Goal: Information Seeking & Learning: Compare options

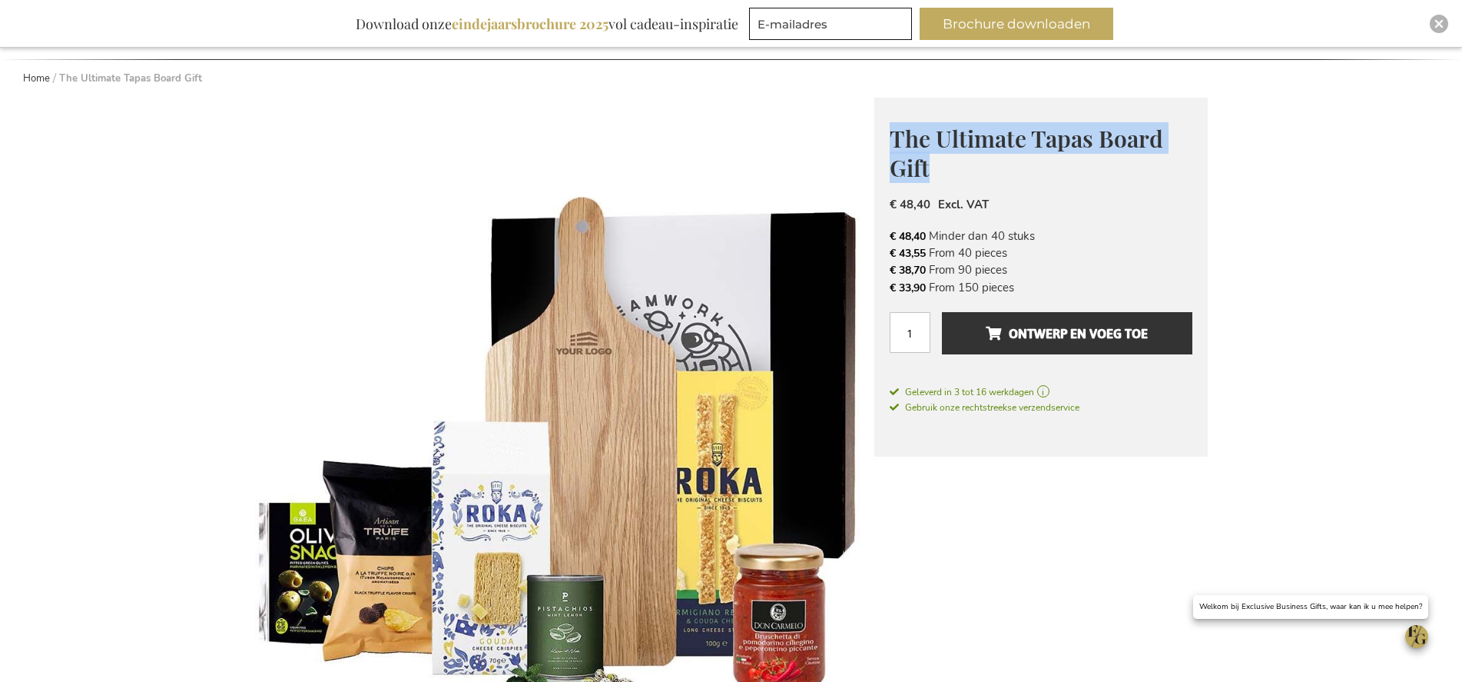
drag, startPoint x: 890, startPoint y: 134, endPoint x: 933, endPoint y: 169, distance: 55.7
click at [933, 169] on h1 "The Ultimate Tapas Board Gift" at bounding box center [1041, 151] width 303 height 59
copy span "The Ultimate Tapas Board Gift"
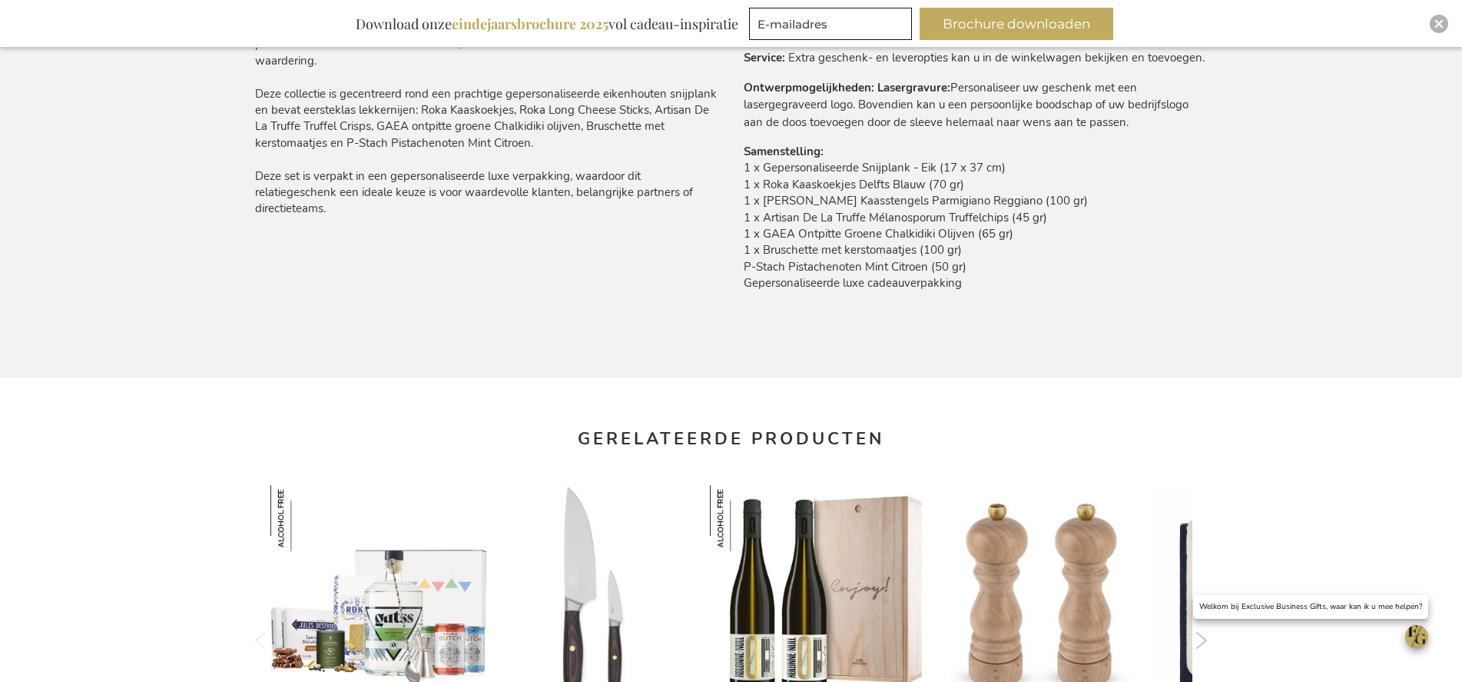
scroll to position [1007, 0]
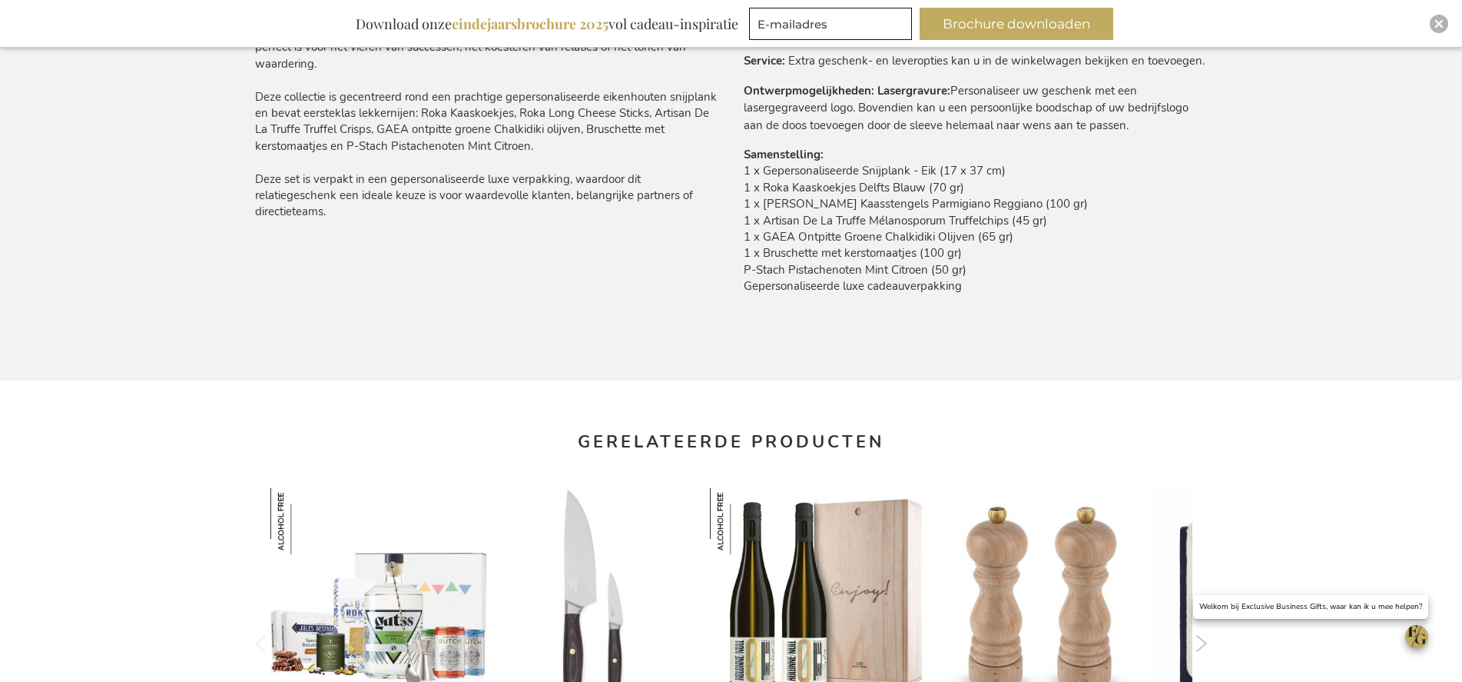
drag, startPoint x: 972, startPoint y: 273, endPoint x: 744, endPoint y: 173, distance: 249.1
click at [744, 173] on td "1 x Gepersonaliseerde Snijplank - Eik (17 x 37 cm) 1 x Roka Kaaskoekjes Delfts …" at bounding box center [976, 232] width 464 height 139
copy td "1 x Gepersonaliseerde Snijplank - Eik (17 x 37 cm) 1 x Roka Kaaskoekjes Delfts …"
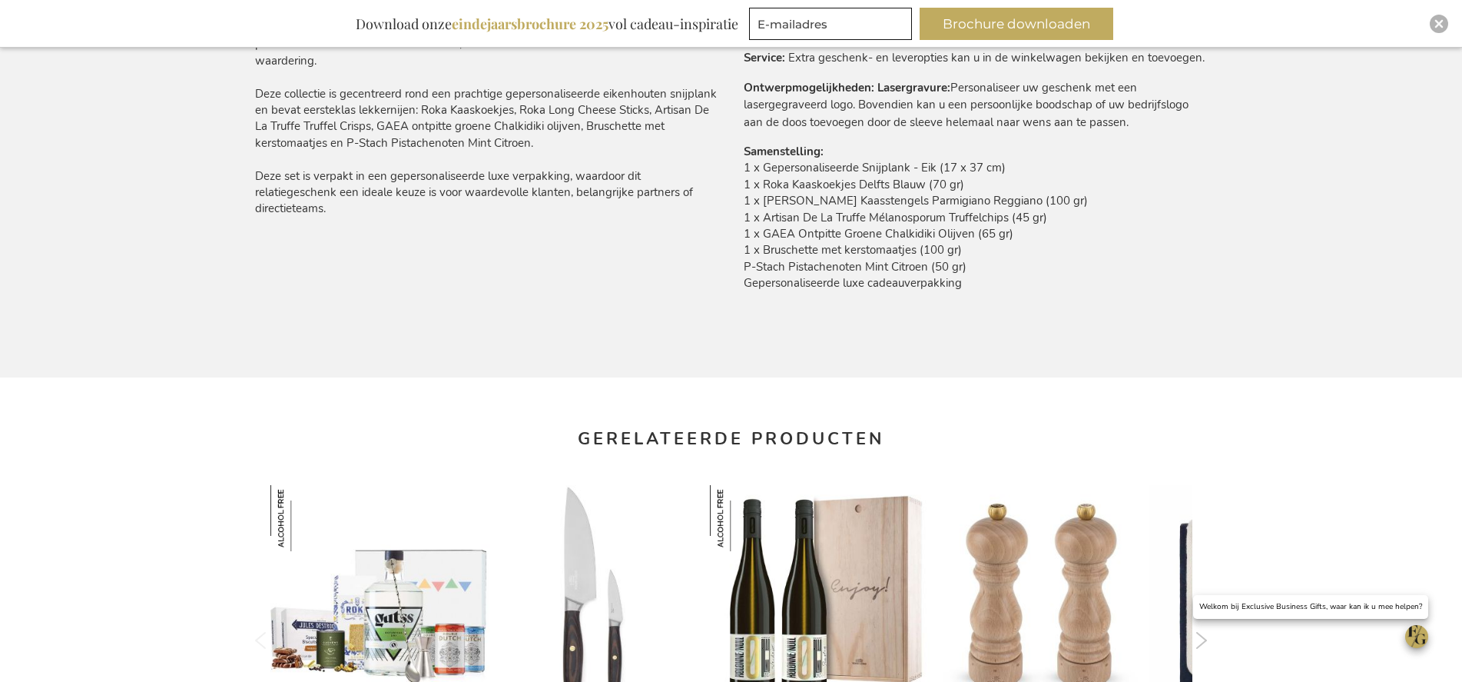
scroll to position [981, 0]
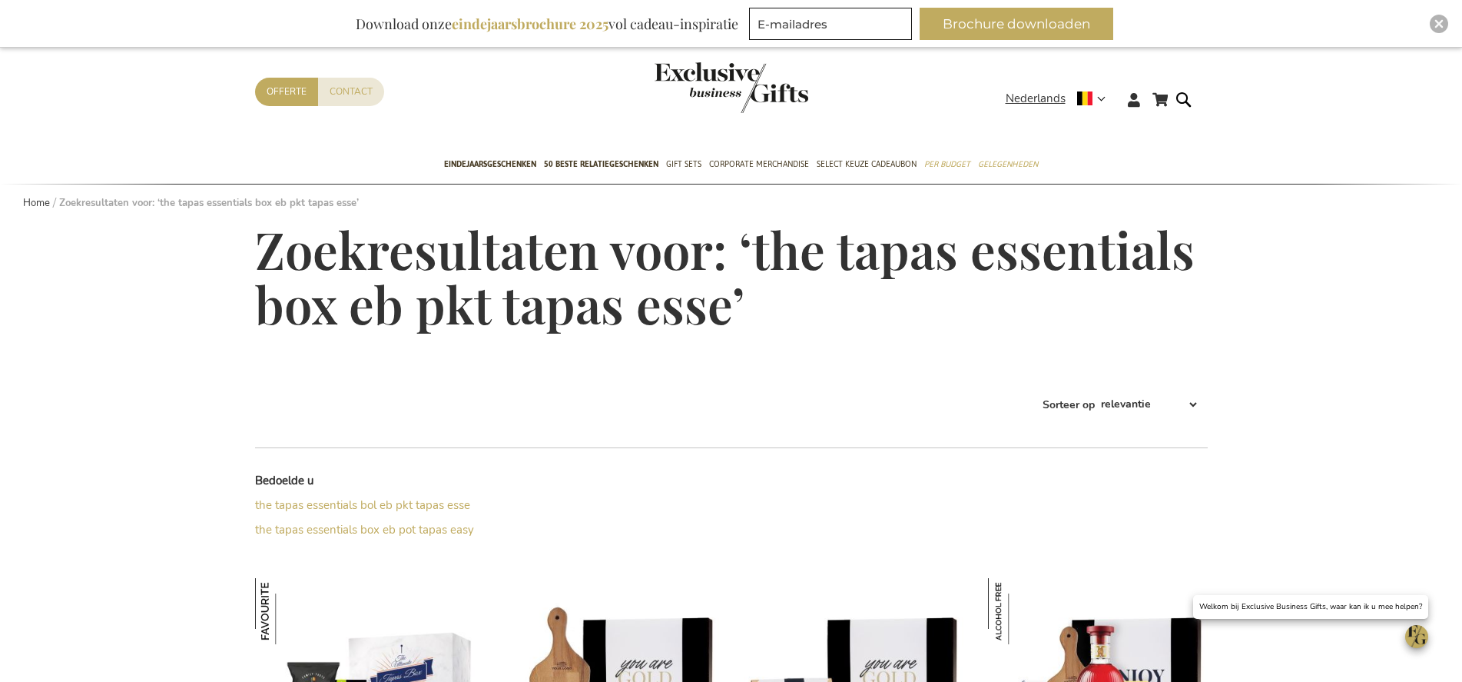
click at [1182, 85] on header "Winkelwagen Winkelwagen Sluiten U heeft geen product(en) in uw winkelwagen. Ga …" at bounding box center [731, 81] width 1462 height 130
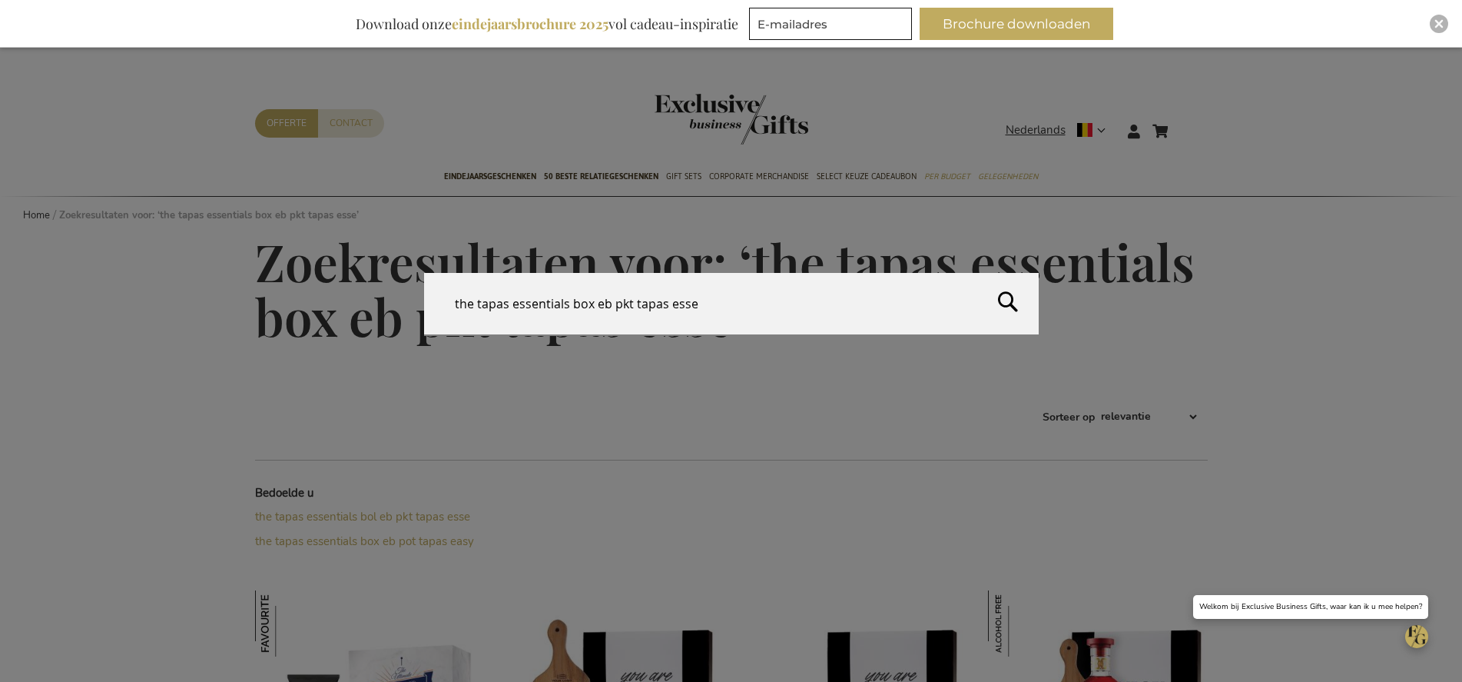
click at [1184, 121] on form "Search the tapas essentials box eb pkt tapas esse Search" at bounding box center [1187, 121] width 15 height 0
drag, startPoint x: 695, startPoint y: 304, endPoint x: 400, endPoint y: 297, distance: 294.4
click at [400, 297] on div "Search the tapas essentials box eb pkt tapas esse" at bounding box center [731, 304] width 1462 height 63
paste input "Atelier Rebul Istanbul Zeep Set"
type input "Atelier Rebul Istanbul Zeep Set"
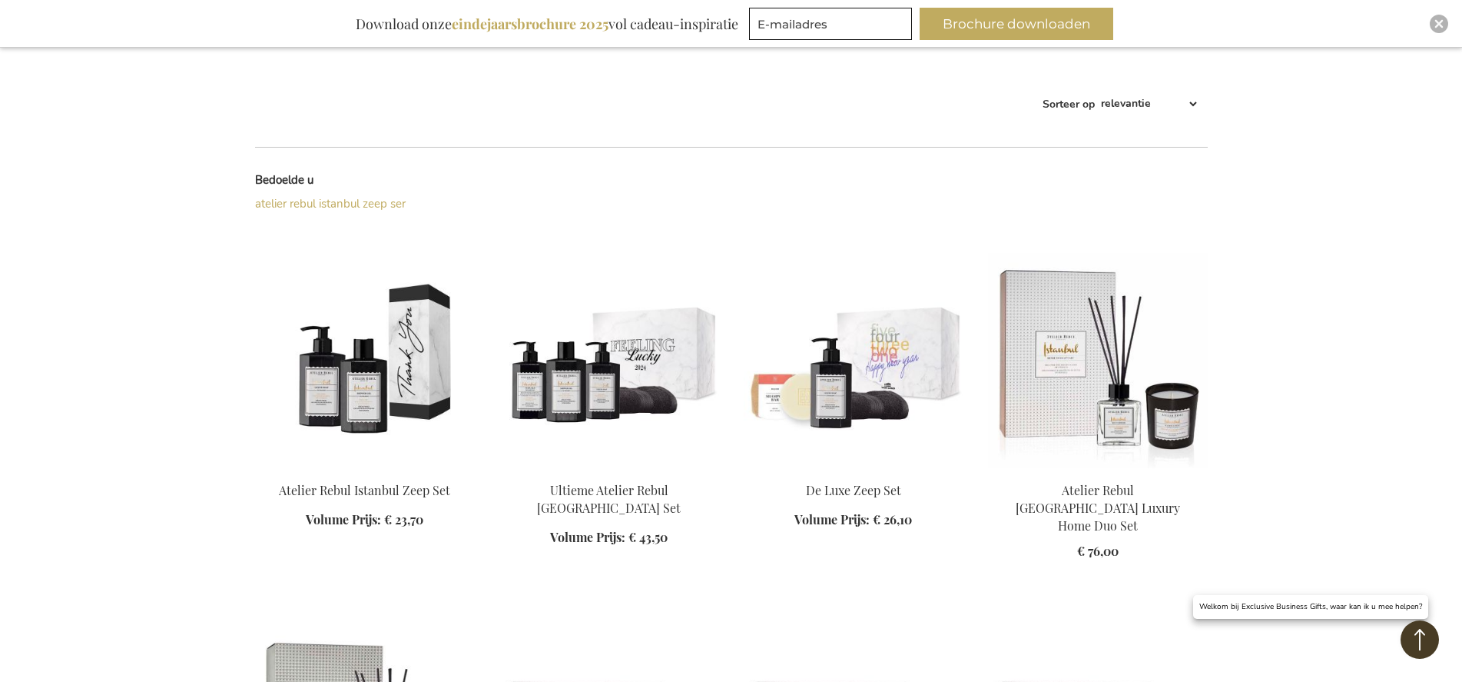
scroll to position [343, 0]
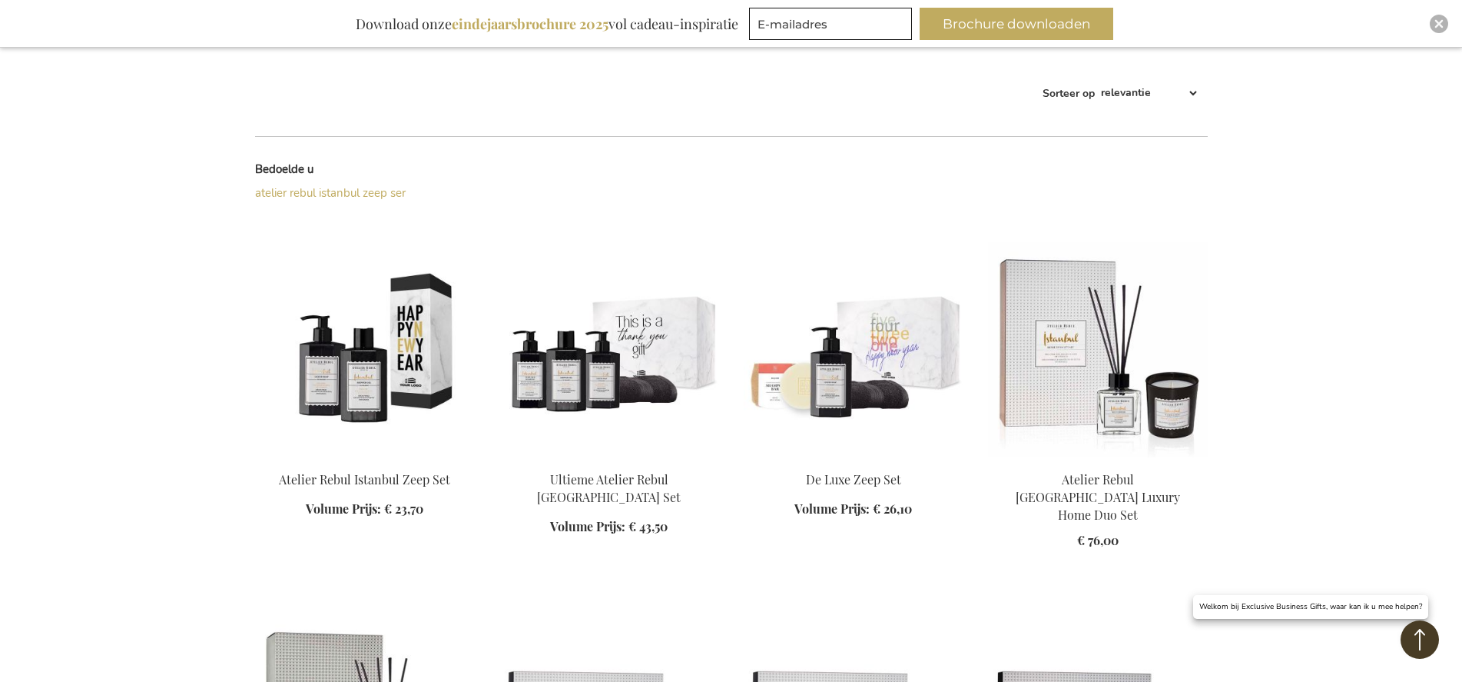
click at [391, 362] on img at bounding box center [365, 349] width 220 height 215
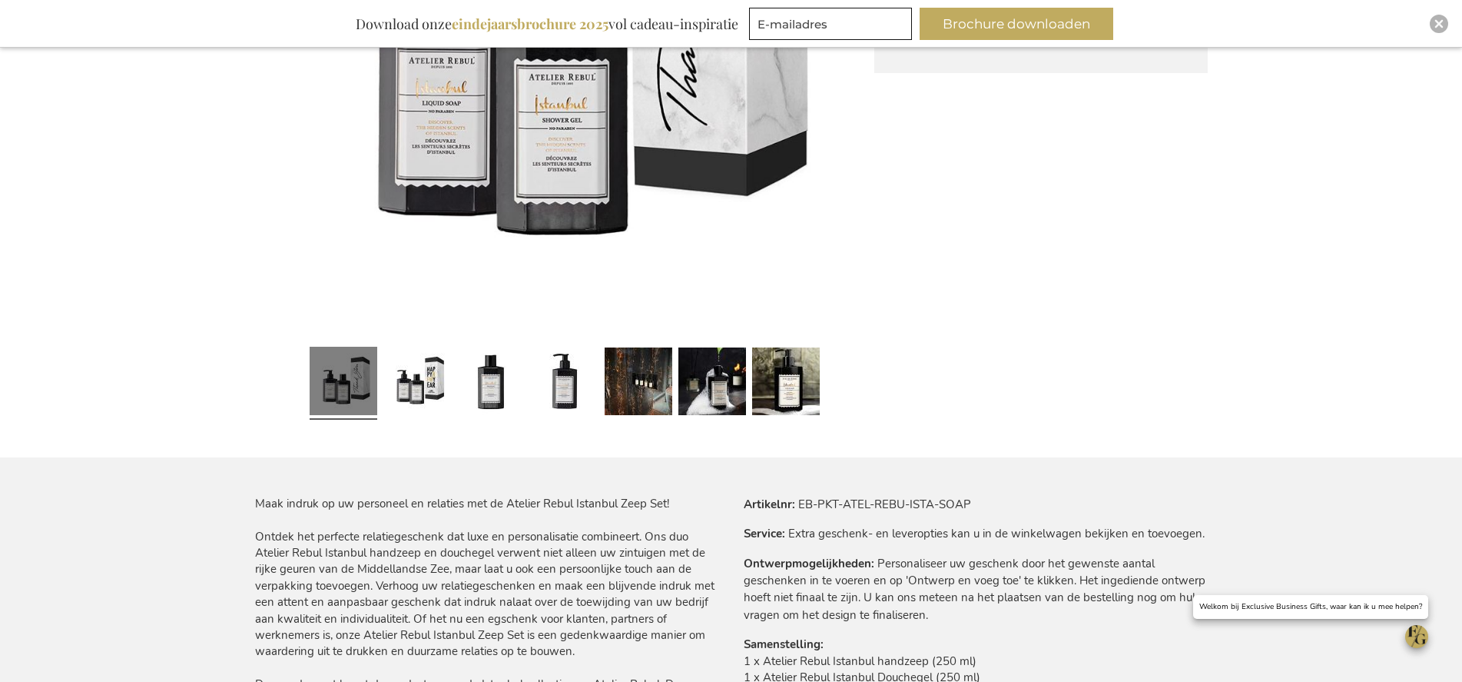
scroll to position [768, 0]
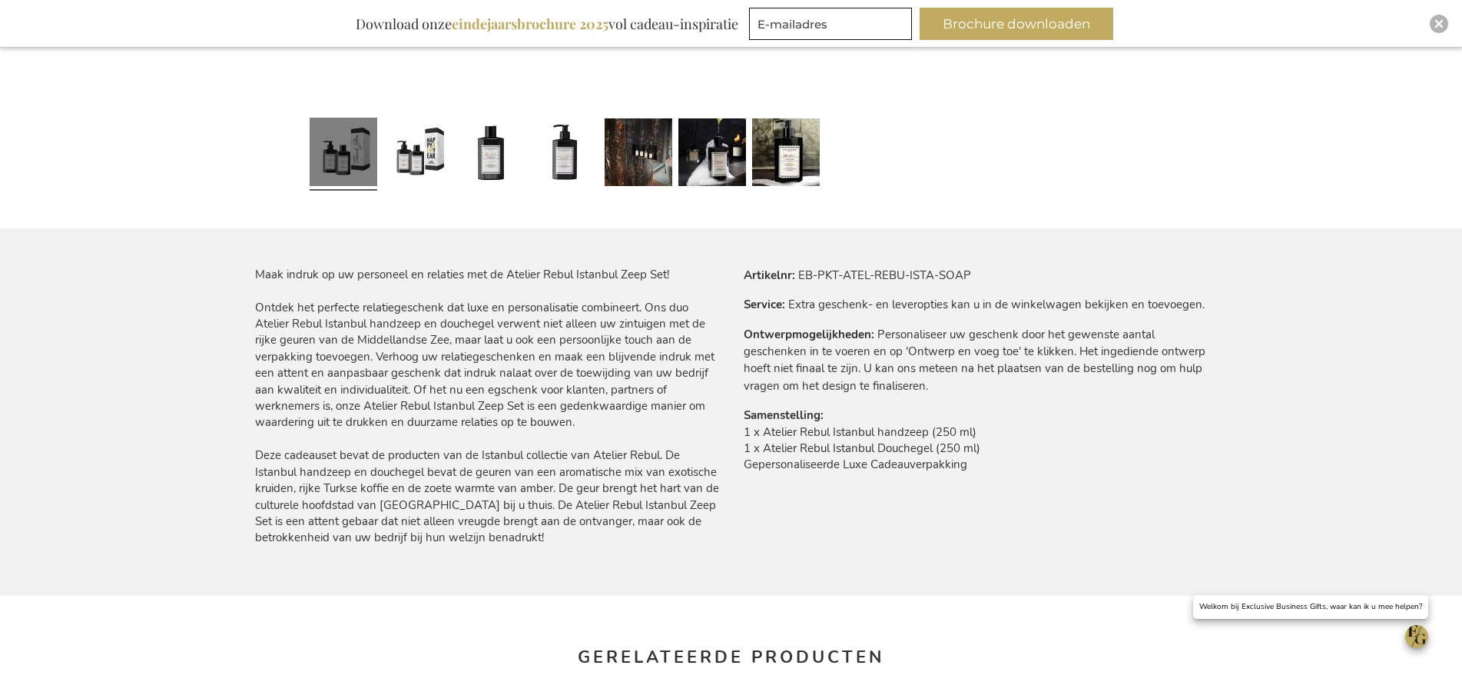
drag, startPoint x: 986, startPoint y: 447, endPoint x: 743, endPoint y: 435, distance: 243.2
click at [744, 435] on td "1 x Atelier Rebul Istanbul handzeep (250 ml) 1 x Atelier Rebul Istanbul Doucheg…" at bounding box center [976, 452] width 464 height 57
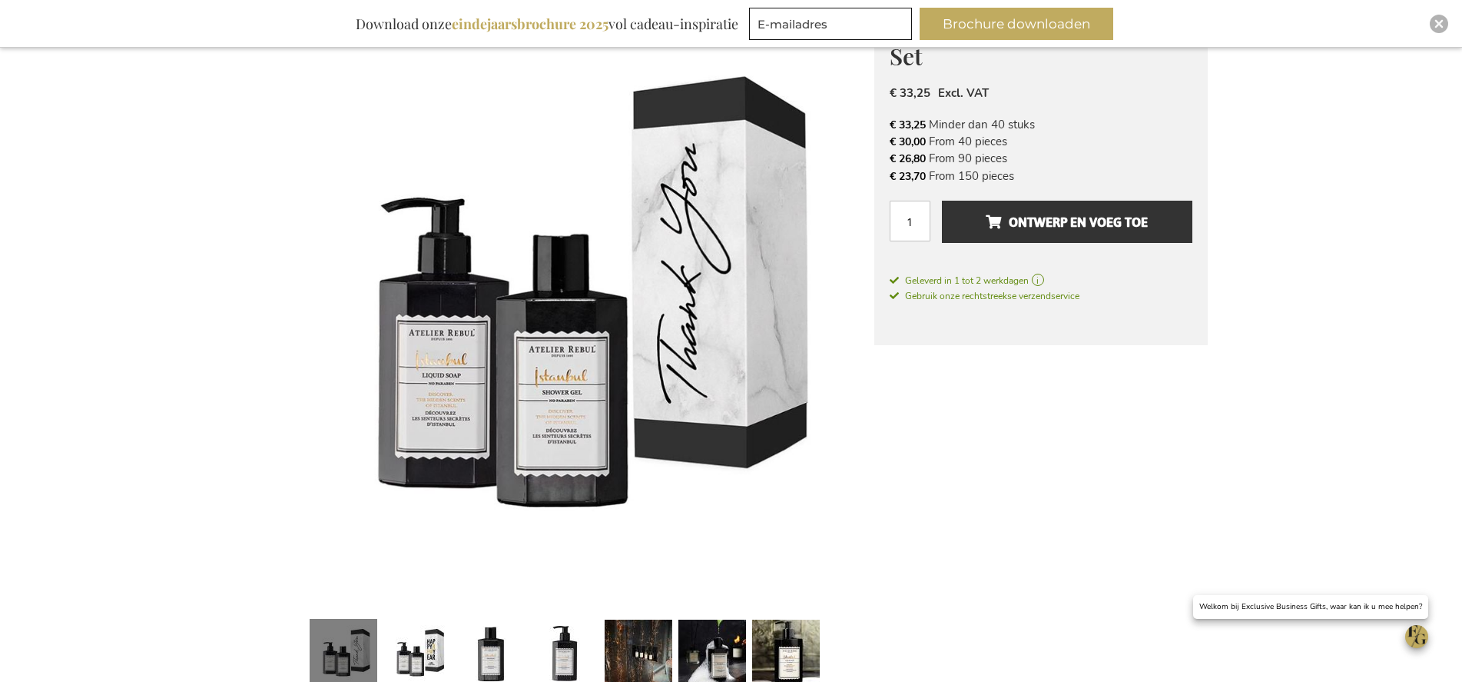
scroll to position [0, 0]
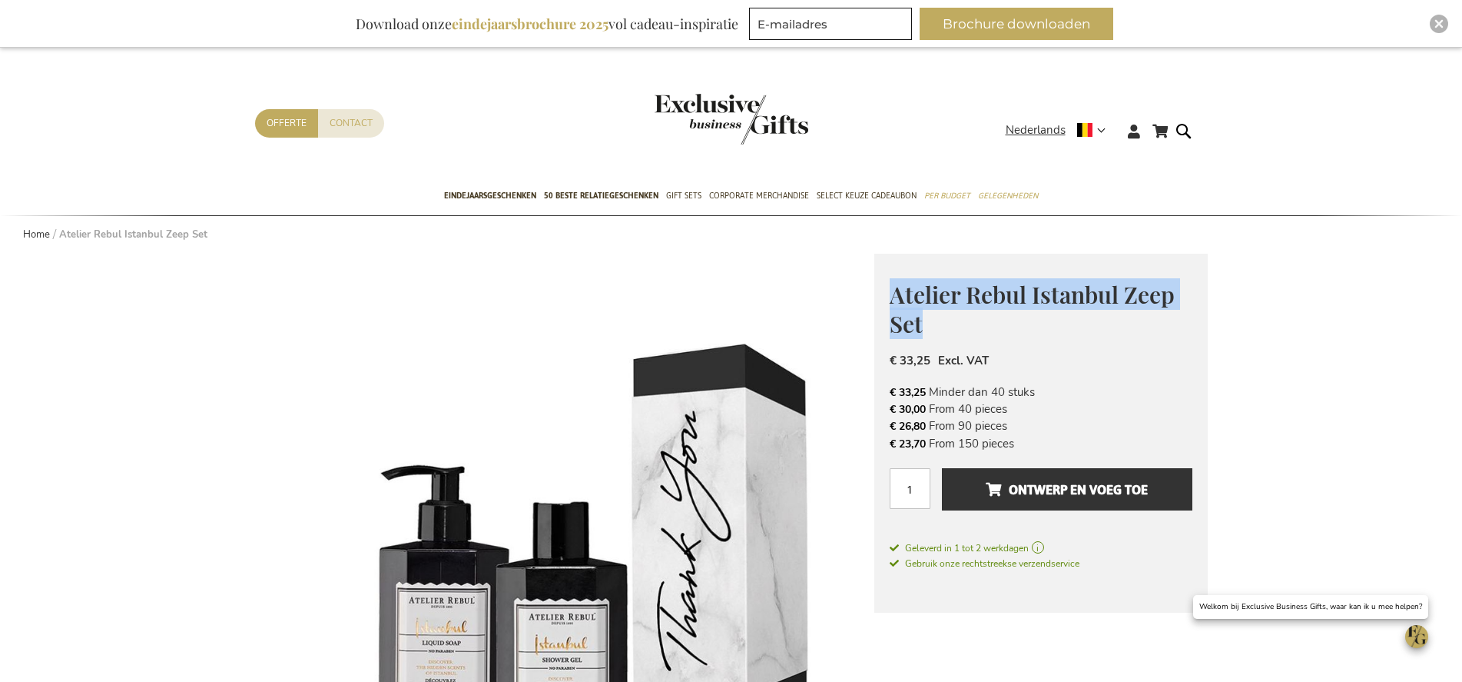
drag, startPoint x: 898, startPoint y: 294, endPoint x: 938, endPoint y: 324, distance: 51.0
click at [938, 324] on div "Atelier Rebul Istanbul Zeep Set Maak elk verbonden, zakelijk moment onvergeteli…" at bounding box center [1042, 433] width 334 height 359
copy span "Atelier Rebul Istanbul Zeep Set"
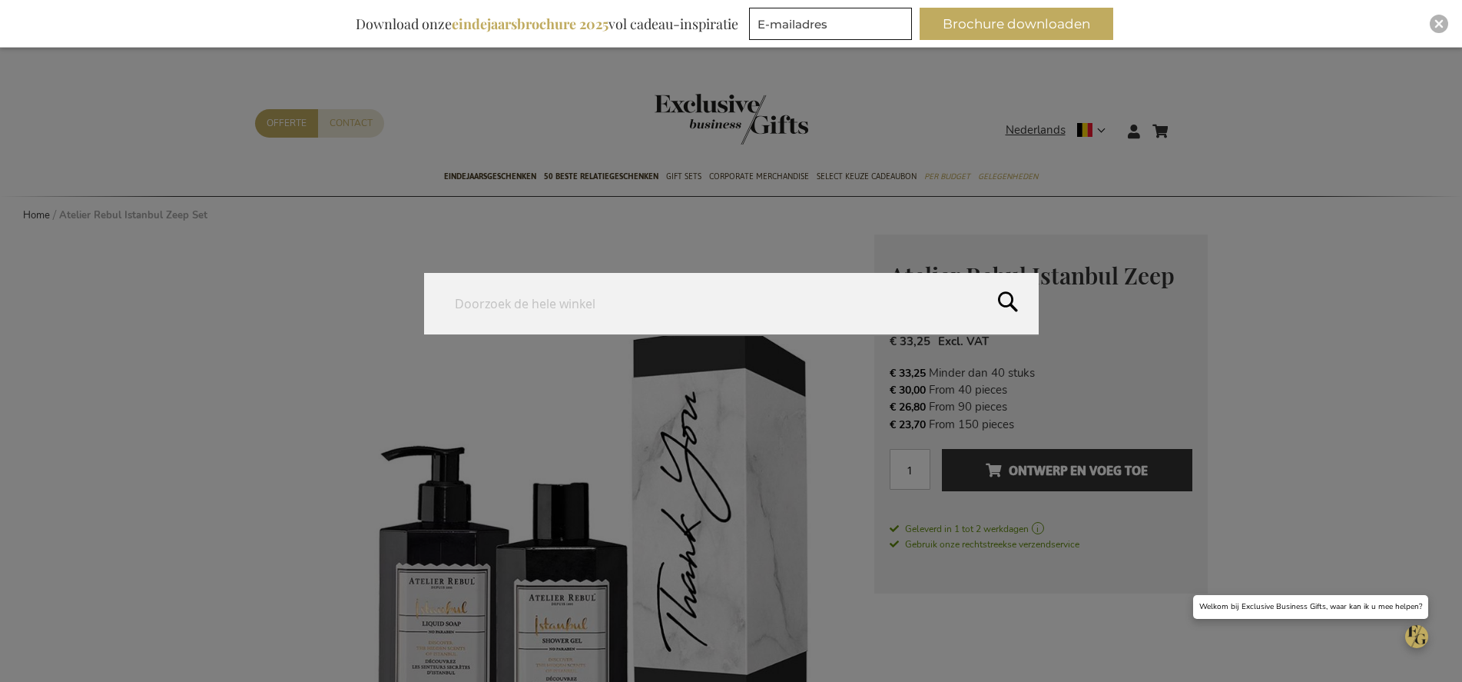
click at [1196, 121] on form "Search Search" at bounding box center [1187, 121] width 15 height 0
type input "tapas board set"
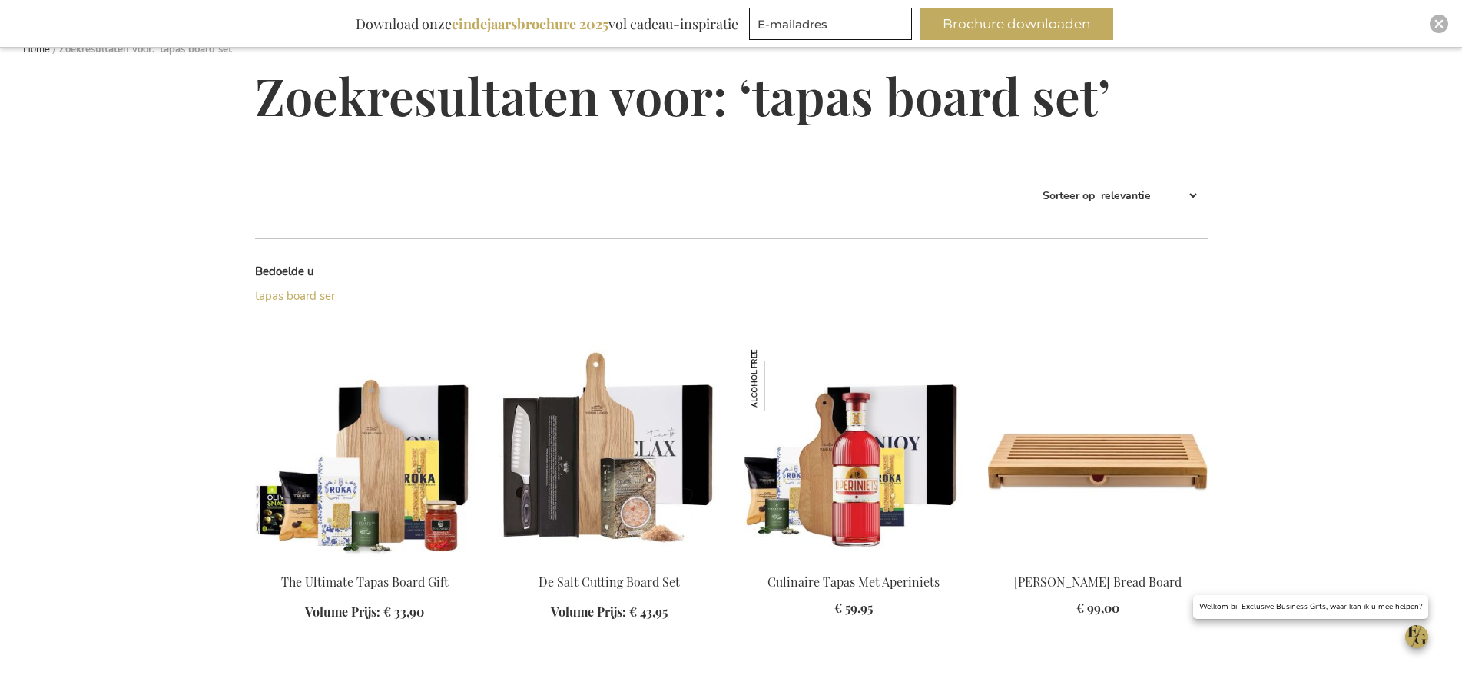
scroll to position [178, 0]
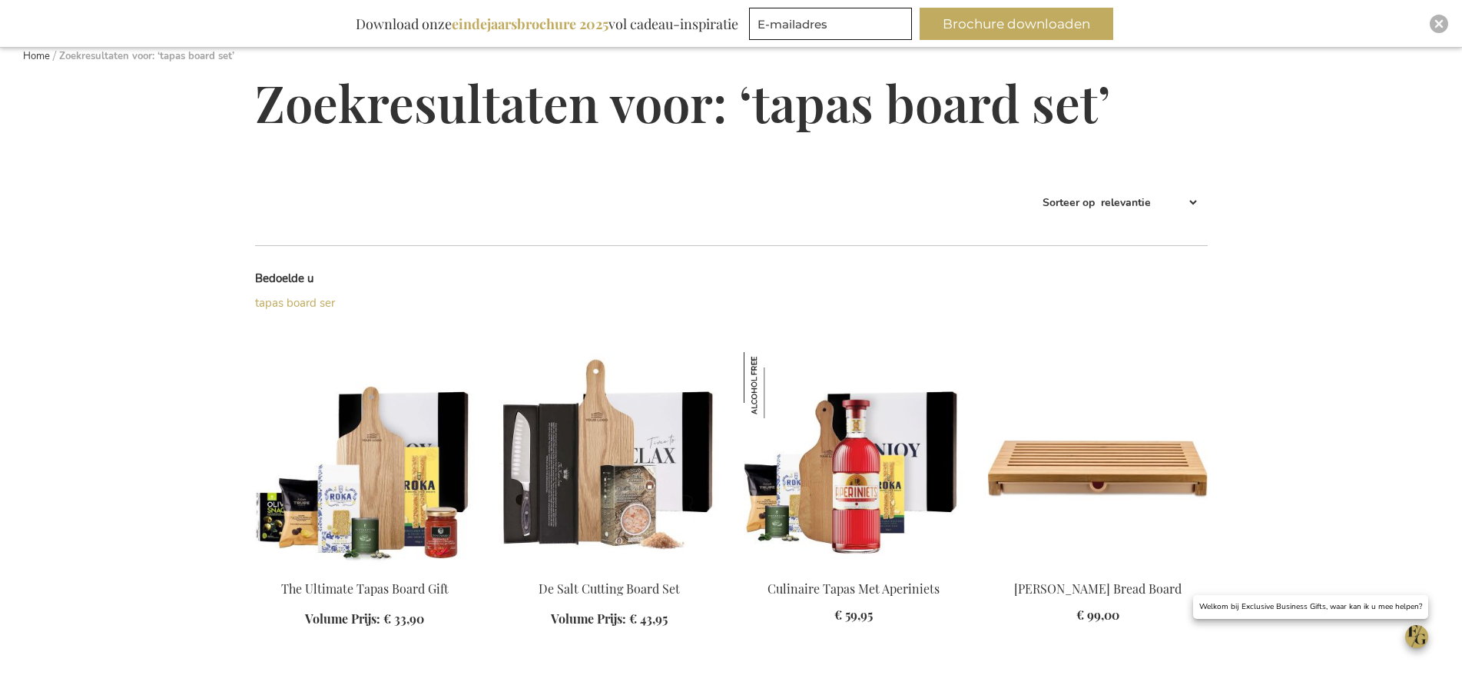
click at [422, 485] on img at bounding box center [365, 459] width 220 height 215
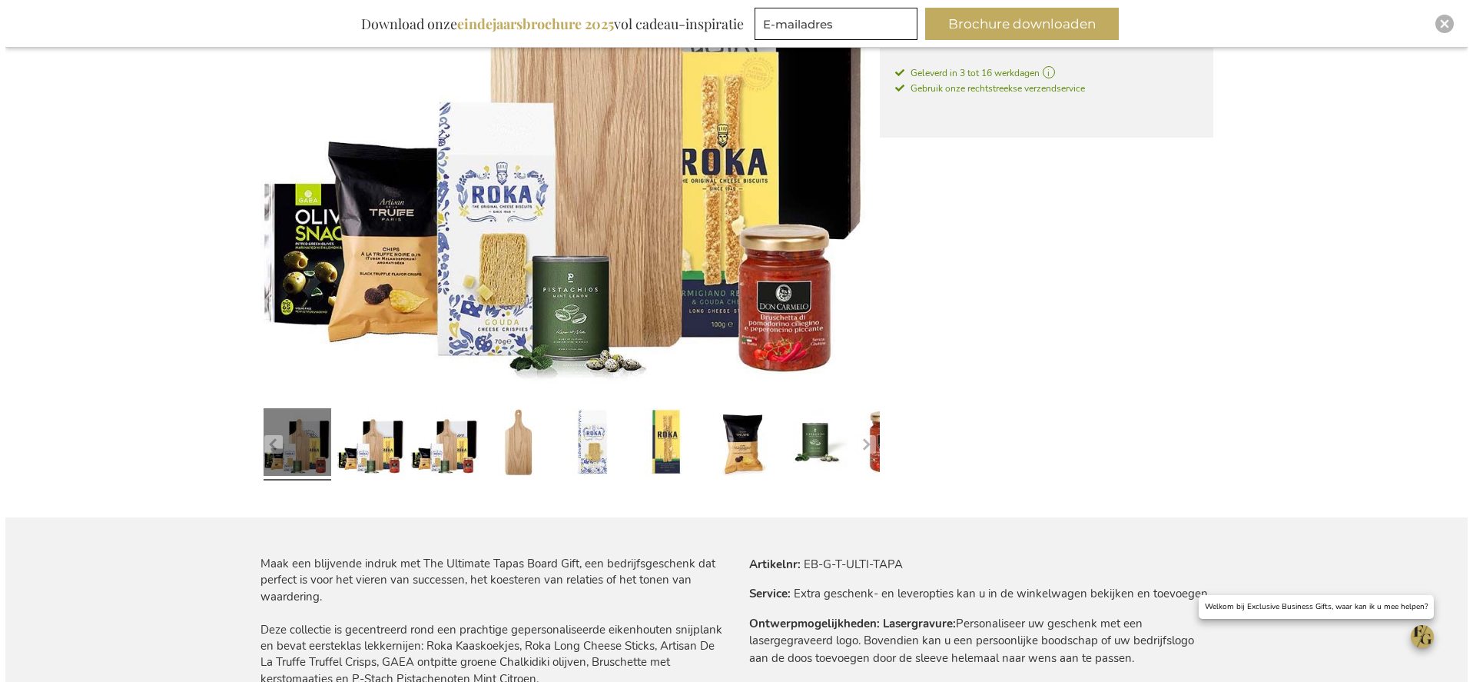
scroll to position [556, 0]
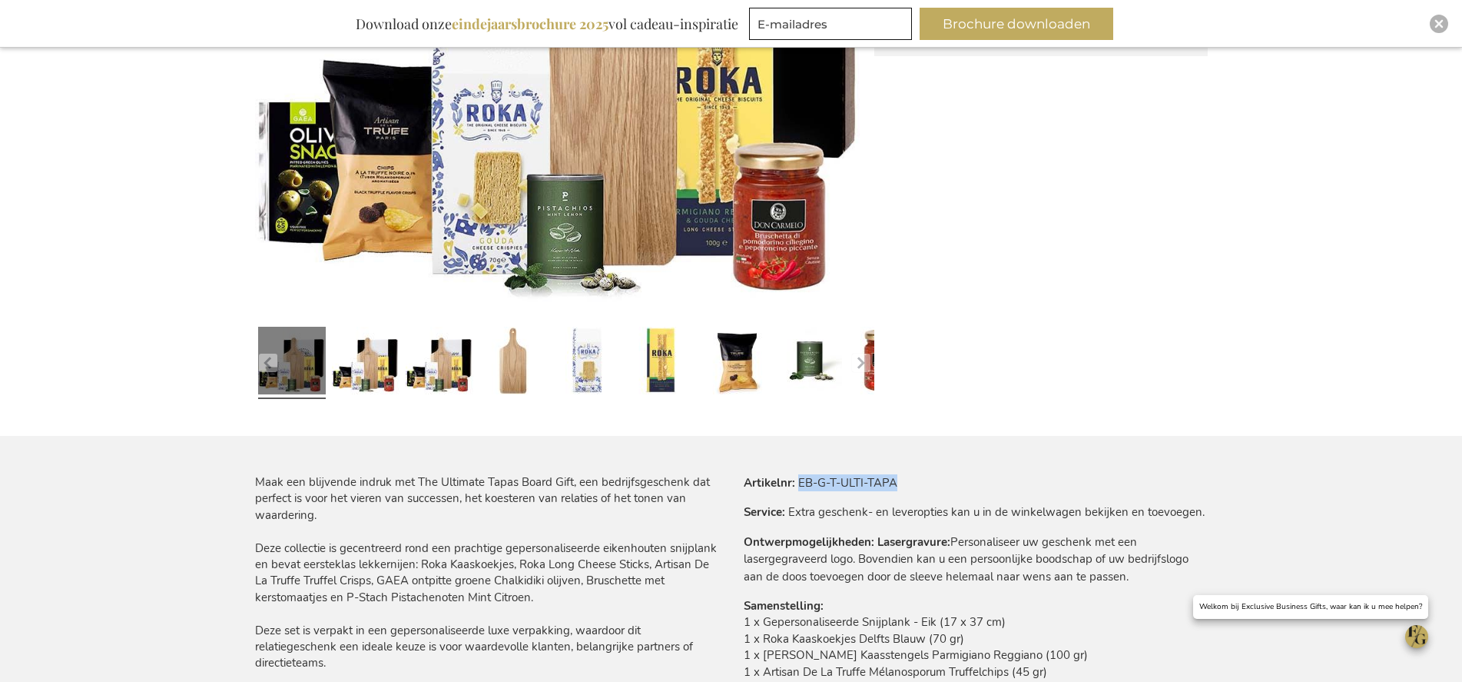
drag, startPoint x: 798, startPoint y: 481, endPoint x: 924, endPoint y: 480, distance: 125.3
click at [924, 480] on tr "Artikelnr EB-G-T-ULTI-TAPA" at bounding box center [976, 482] width 464 height 17
copy td "EB-G-T-ULTI-TAPA"
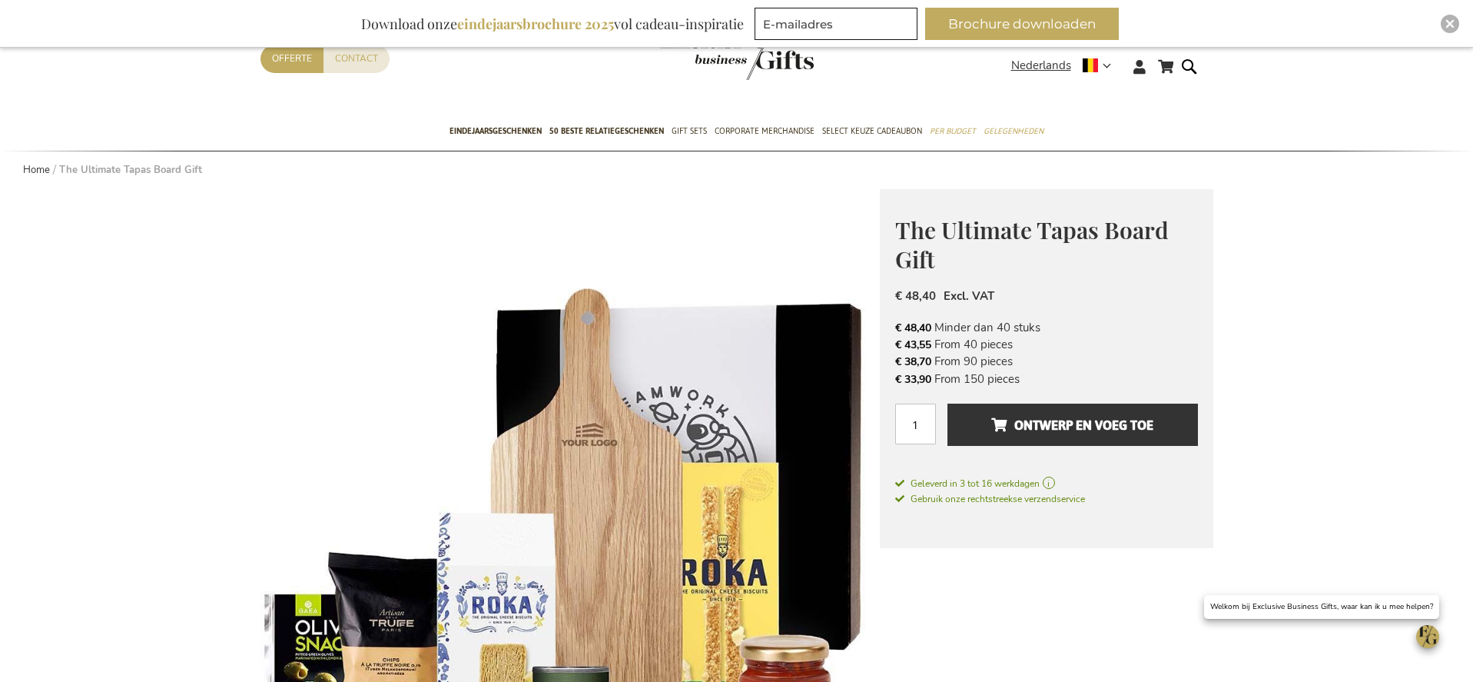
scroll to position [0, 0]
